Goal: Complete application form

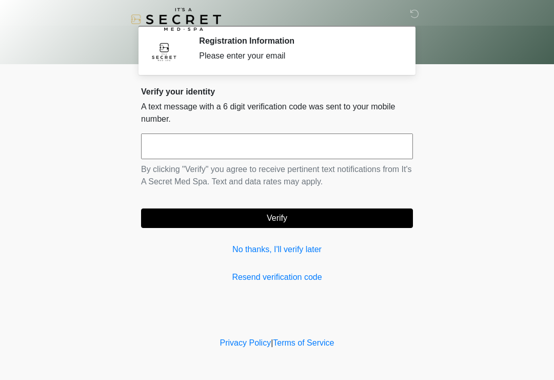
click at [285, 255] on link "No thanks, I'll verify later" at bounding box center [277, 249] width 272 height 12
click at [301, 254] on link "No thanks, I'll verify later" at bounding box center [277, 249] width 272 height 12
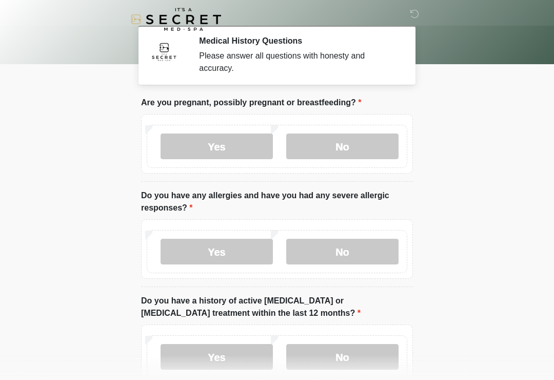
click at [325, 154] on label "No" at bounding box center [342, 146] width 112 height 26
click at [334, 257] on label "No" at bounding box center [342, 252] width 112 height 26
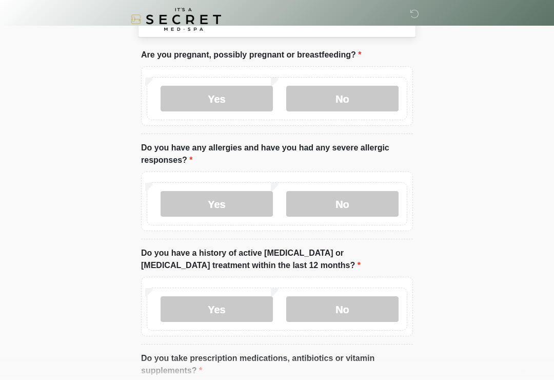
scroll to position [203, 0]
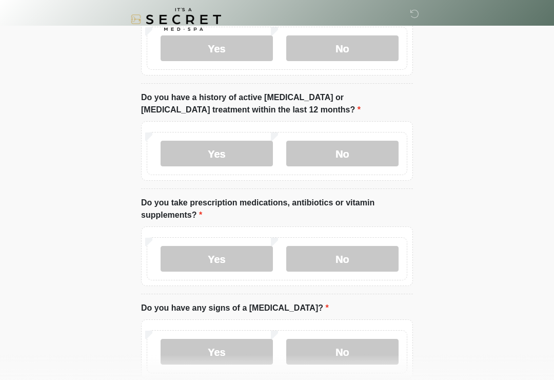
click at [334, 155] on label "No" at bounding box center [342, 154] width 112 height 26
click at [350, 253] on label "No" at bounding box center [342, 259] width 112 height 26
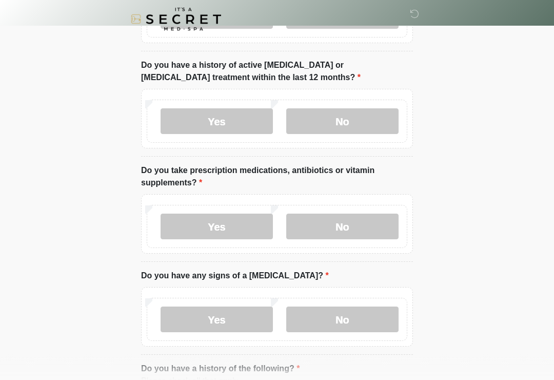
scroll to position [340, 0]
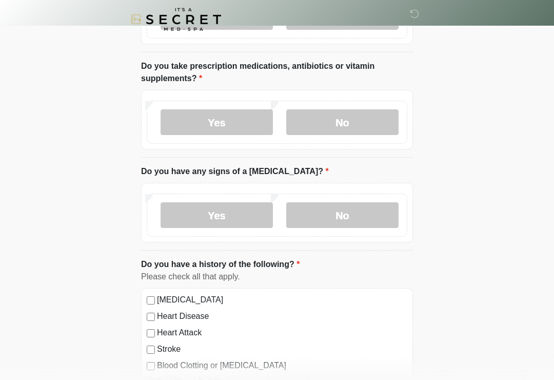
click at [346, 202] on label "No" at bounding box center [342, 215] width 112 height 26
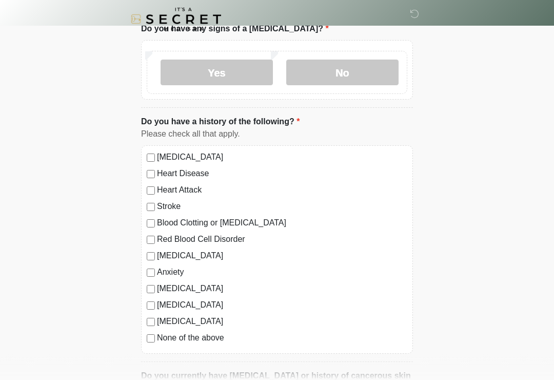
scroll to position [521, 0]
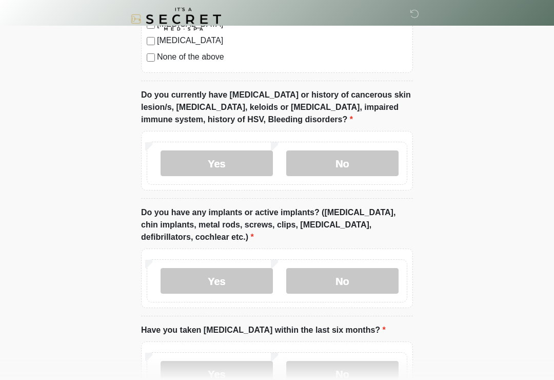
click at [341, 154] on label "No" at bounding box center [342, 164] width 112 height 26
click at [351, 285] on label "No" at bounding box center [342, 281] width 112 height 26
click at [355, 379] on label "No" at bounding box center [342, 374] width 112 height 26
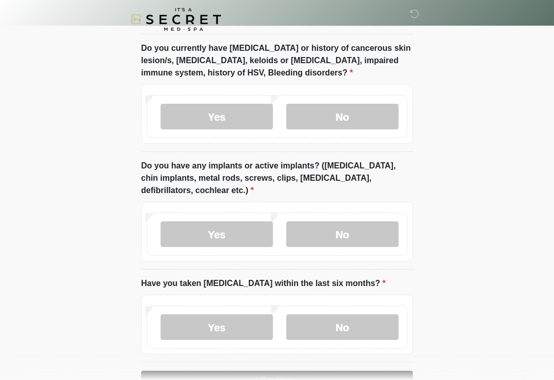
scroll to position [858, 0]
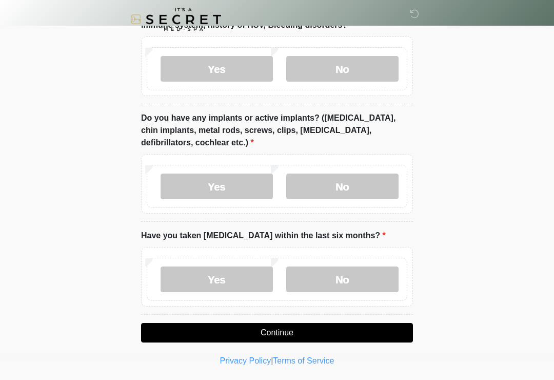
click at [303, 328] on button "Continue" at bounding box center [277, 333] width 272 height 20
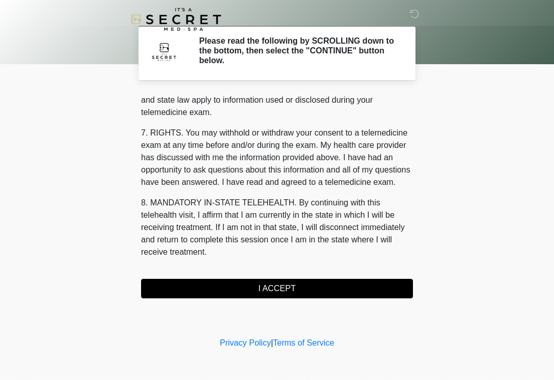
scroll to position [421, 0]
click at [300, 290] on button "I ACCEPT" at bounding box center [277, 289] width 272 height 20
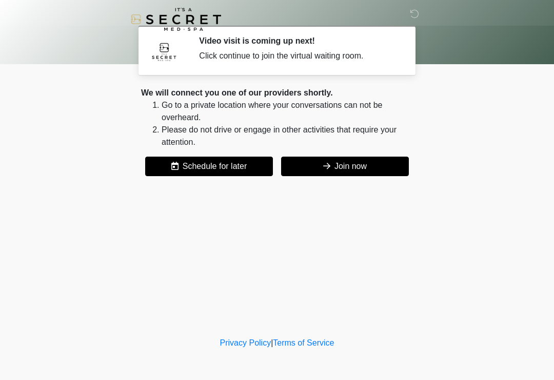
click at [338, 153] on div "We will connect you one of our providers shortly. Go to a private location wher…" at bounding box center [277, 131] width 272 height 89
click at [342, 167] on button "Join now" at bounding box center [345, 167] width 128 height 20
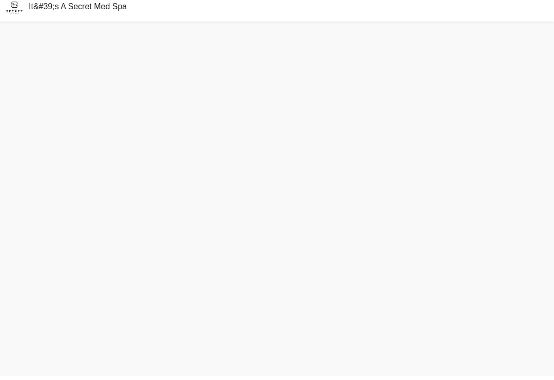
scroll to position [19, 0]
